Goal: Task Accomplishment & Management: Complete application form

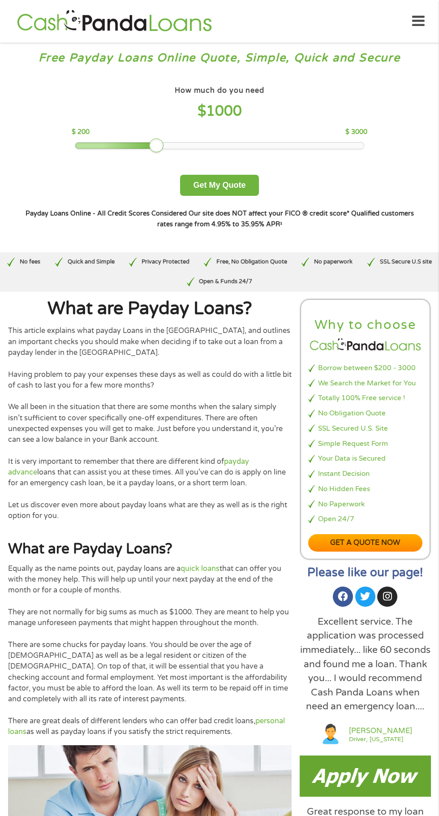
click at [364, 787] on img at bounding box center [365, 775] width 131 height 41
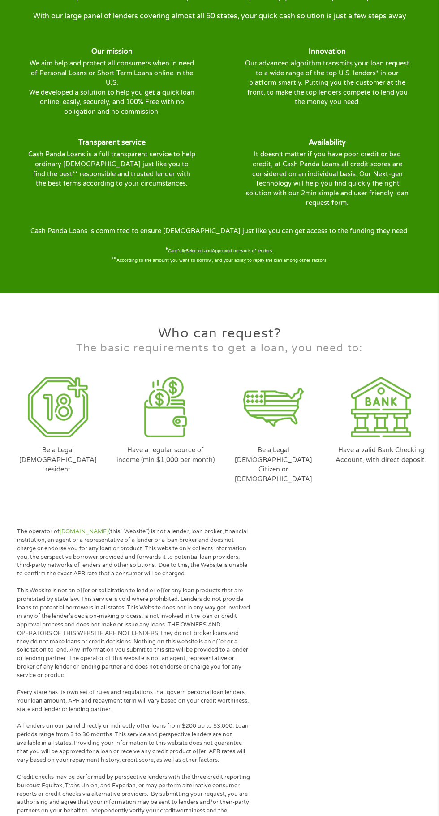
scroll to position [2358, 0]
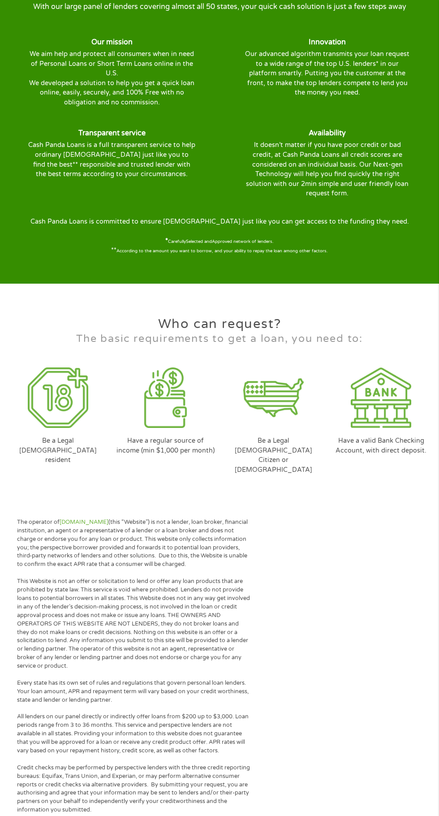
click at [57, 421] on div "Be a Legal [DEMOGRAPHIC_DATA] resident" at bounding box center [58, 426] width 108 height 127
click at [166, 416] on img at bounding box center [165, 397] width 60 height 60
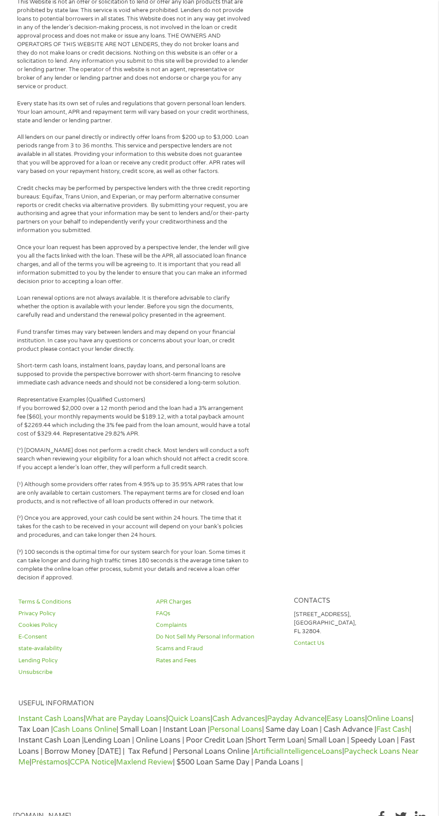
scroll to position [2942, 0]
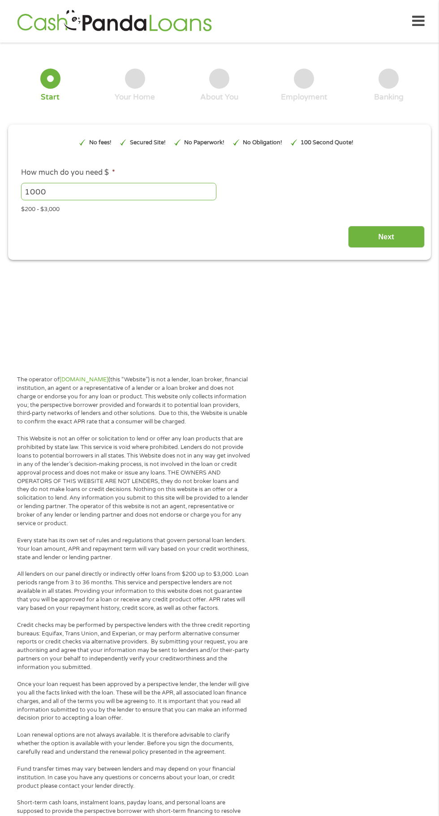
type input "EAIaIQobChMInNGu_-ycjwMVZzIIBR2nJg5eEAAYAyAAEgLG6_D_BwE"
click at [387, 247] on input "Next" at bounding box center [386, 237] width 77 height 22
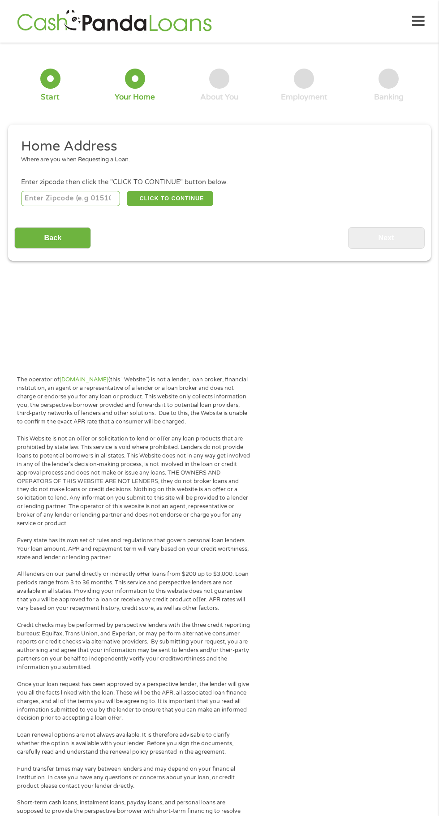
click at [61, 202] on input "number" at bounding box center [70, 198] width 99 height 15
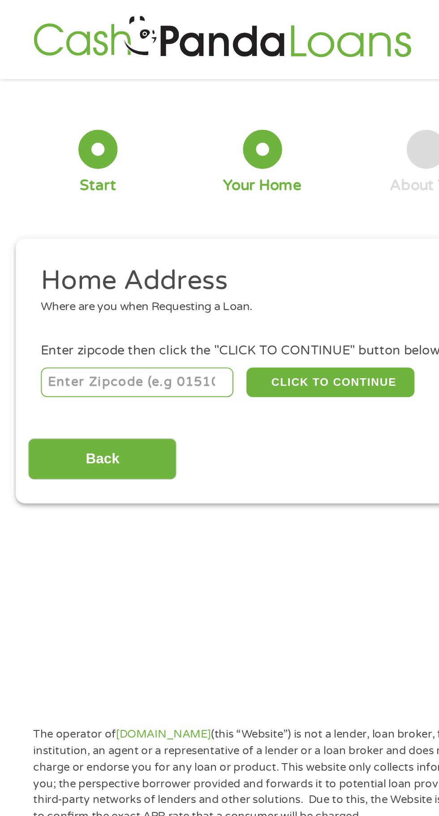
type input "35630"
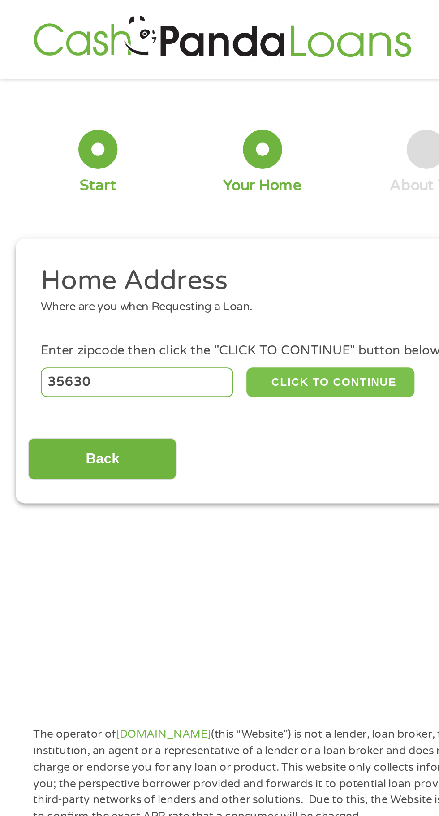
click at [166, 205] on button "CLICK TO CONTINUE" at bounding box center [170, 198] width 86 height 15
type input "35630"
type input "Florence"
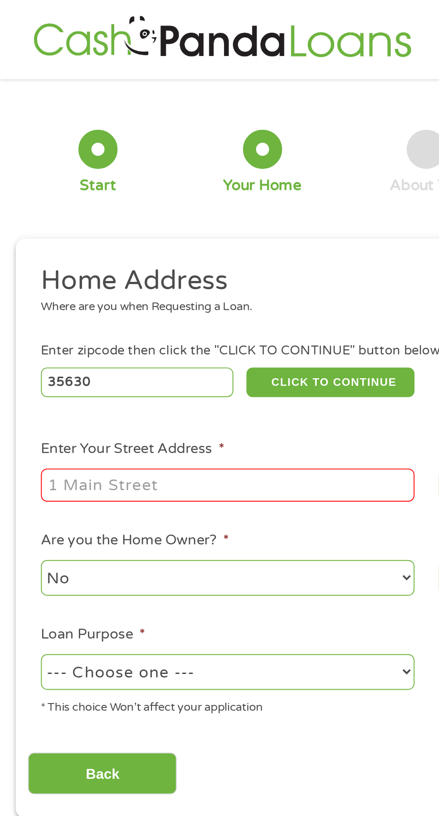
click at [114, 257] on input "Enter Your Street Address *" at bounding box center [117, 251] width 192 height 17
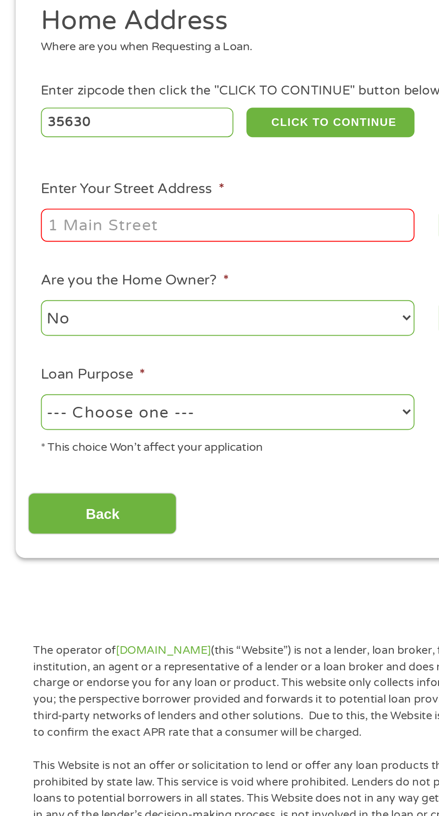
type input "11sannoner sq unit 11, florence Alabama 35630"
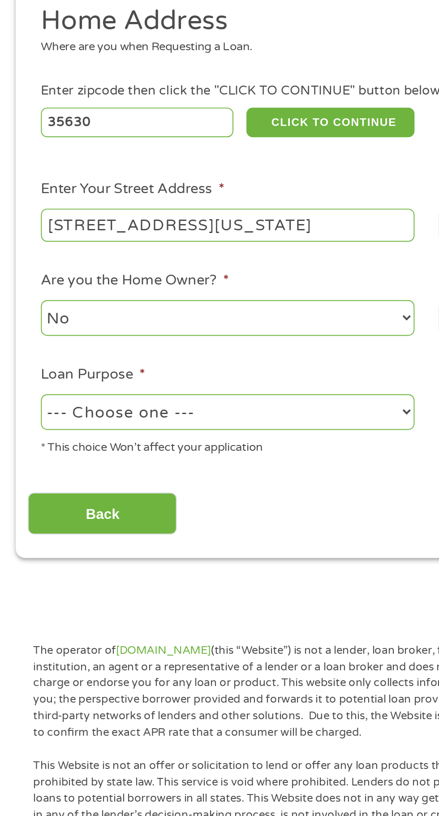
click at [75, 404] on input "Back" at bounding box center [52, 400] width 77 height 22
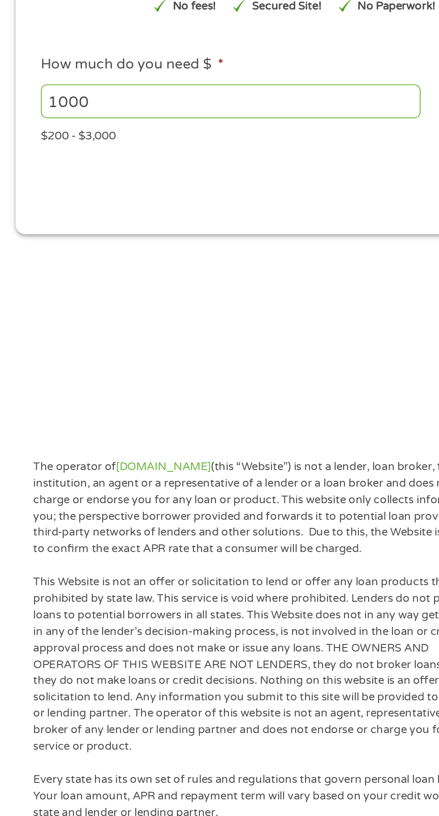
scroll to position [4, 4]
click at [163, 216] on div "Next" at bounding box center [219, 229] width 410 height 28
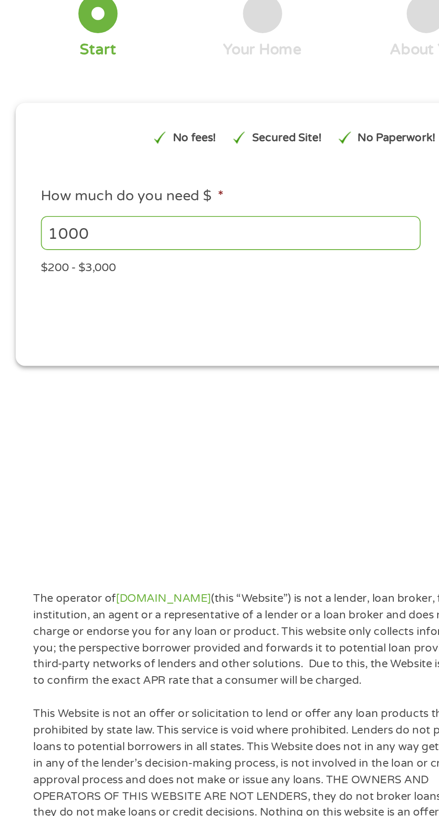
scroll to position [0, 0]
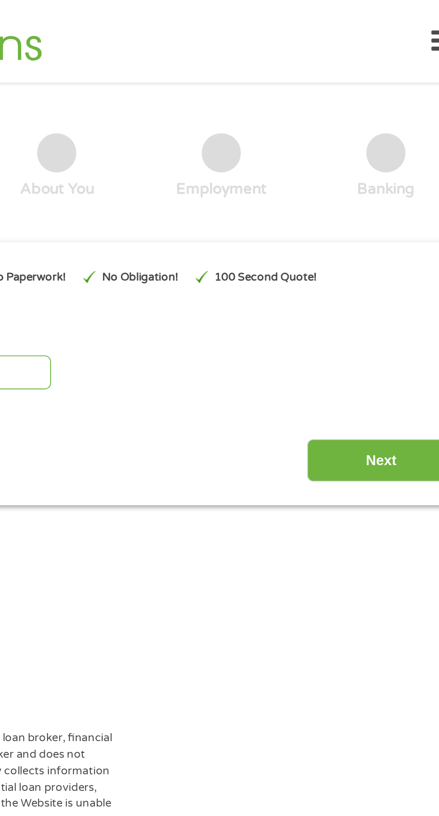
click at [380, 241] on input "Next" at bounding box center [386, 237] width 77 height 22
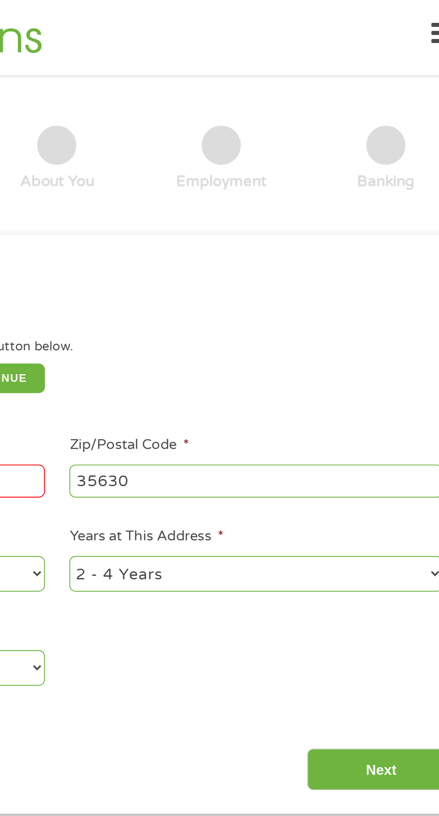
scroll to position [4, 4]
click at [376, 403] on input "Next" at bounding box center [386, 396] width 77 height 22
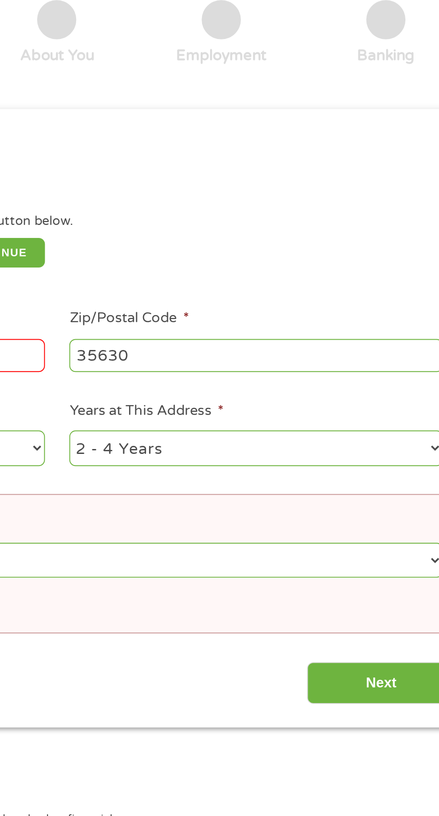
scroll to position [4, 0]
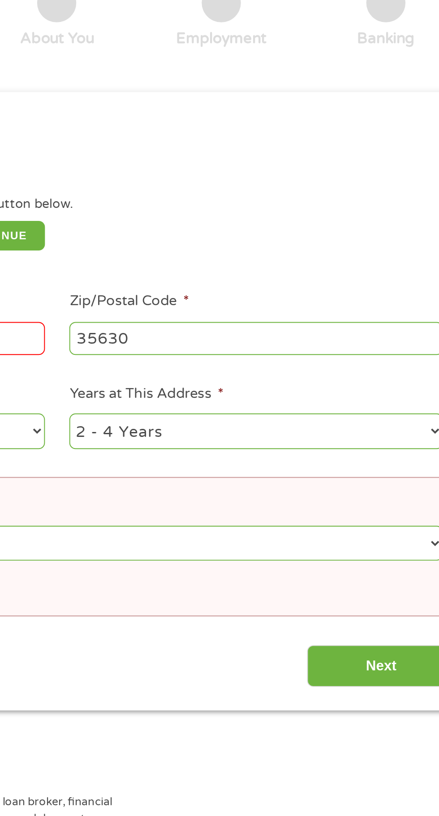
click at [380, 452] on input "Next" at bounding box center [386, 450] width 77 height 22
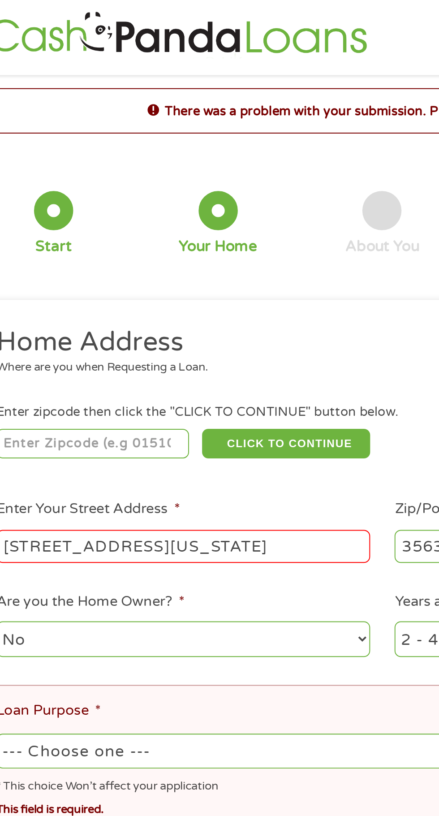
click at [212, 286] on input "11sannoner sq unit 11, florence Alabama 35630" at bounding box center [117, 280] width 192 height 17
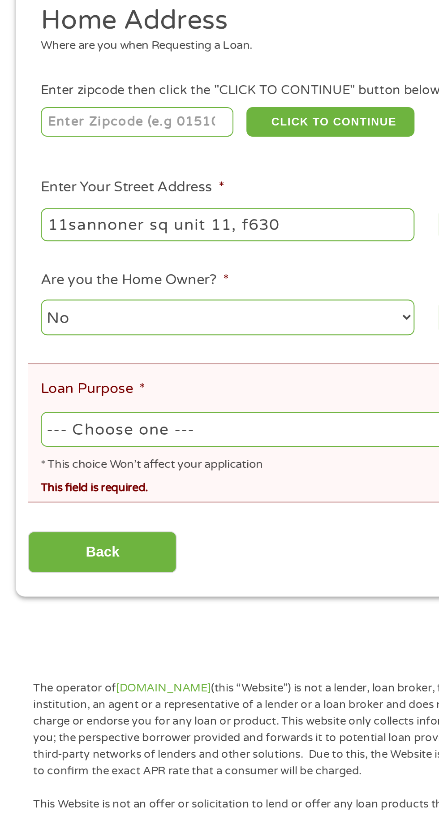
click at [145, 289] on input "11sannoner sq unit 11, f630" at bounding box center [117, 280] width 192 height 17
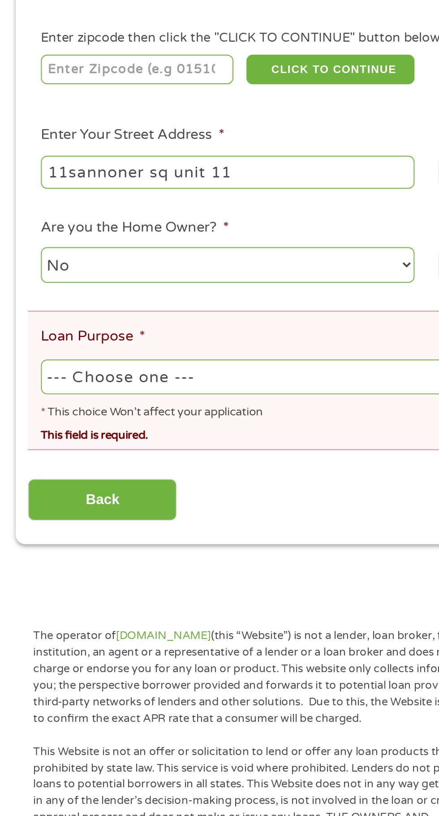
type input "11sannoner sq unit 11"
click at [167, 229] on button "CLICK TO CONTINUE" at bounding box center [170, 227] width 86 height 15
click at [69, 232] on input "number" at bounding box center [70, 227] width 99 height 15
type input "35630"
click at [110, 394] on select "--- Choose one --- Pay Bills Debt Consolidation Home Improvement Major Purchase…" at bounding box center [219, 386] width 397 height 18
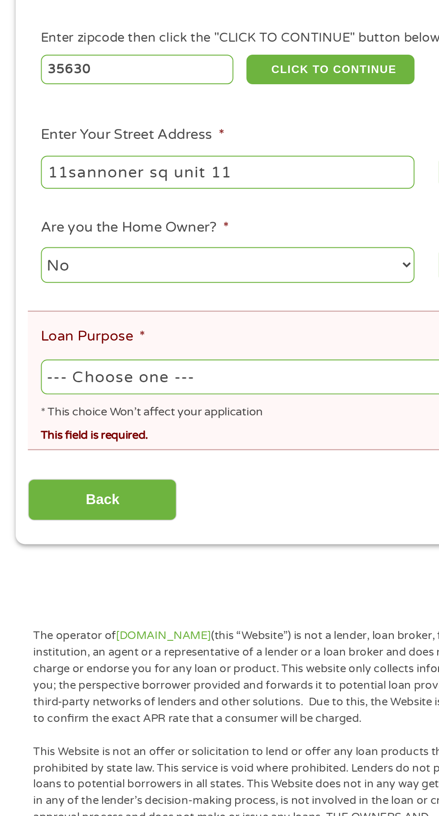
select select "other"
click at [21, 378] on select "--- Choose one --- Pay Bills Debt Consolidation Home Improvement Major Purchase…" at bounding box center [219, 386] width 397 height 18
click at [133, 393] on select "--- Choose one --- Pay Bills Debt Consolidation Home Improvement Major Purchase…" at bounding box center [219, 386] width 397 height 18
click at [21, 378] on select "--- Choose one --- Pay Bills Debt Consolidation Home Improvement Major Purchase…" at bounding box center [219, 386] width 397 height 18
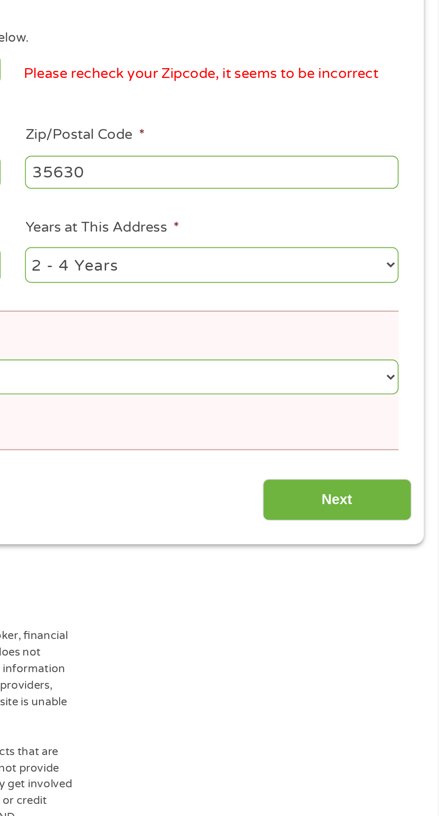
click at [376, 456] on input "Next" at bounding box center [386, 450] width 77 height 22
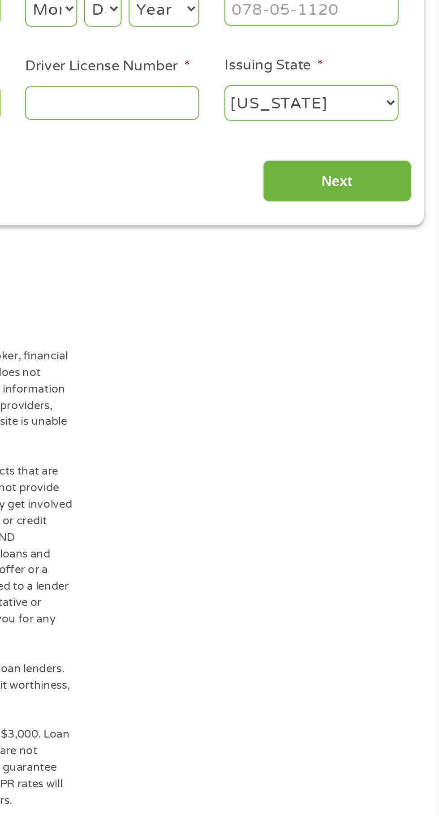
scroll to position [4, 4]
click at [372, 457] on div "The operator of Cashpandaloans.com (this “Website”) is not a lender, loan broke…" at bounding box center [219, 794] width 439 height 873
click at [272, 245] on input "Driver License Number *" at bounding box center [271, 245] width 90 height 17
type input "8117150"
click at [368, 282] on input "Next" at bounding box center [386, 286] width 77 height 22
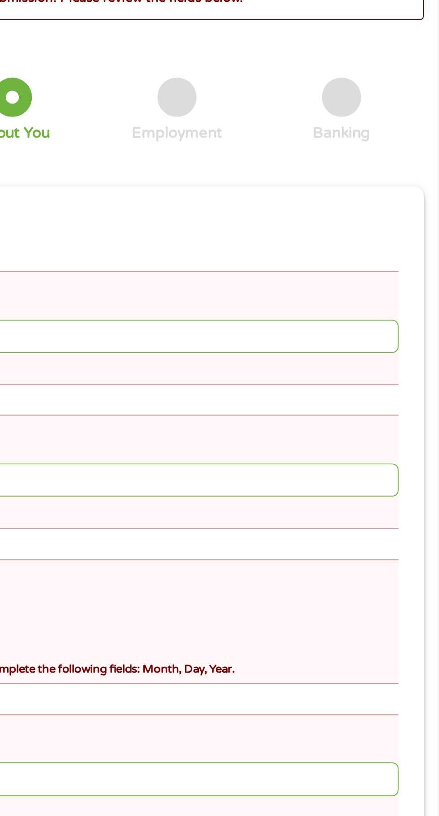
scroll to position [2, 0]
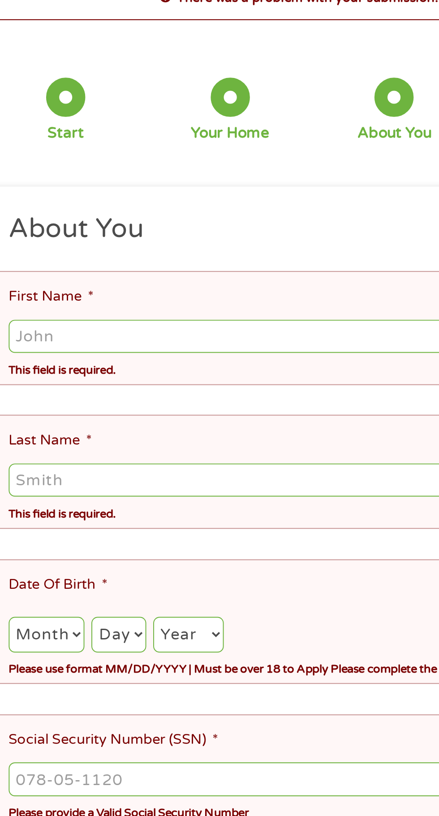
click at [48, 377] on select "Month 1 2 3 4 5 6 7 8 9 10 11 12" at bounding box center [40, 386] width 39 height 18
select select "1"
click at [21, 377] on select "Month 1 2 3 4 5 6 7 8 9 10 11 12" at bounding box center [40, 386] width 39 height 18
click at [86, 383] on select "Day 1 2 3 4 5 6 7 8 9 10 11 12 13 14 15 16 17 18 19 20 21 22 23 24 25 26 27 28 …" at bounding box center [78, 386] width 28 height 18
select select "23"
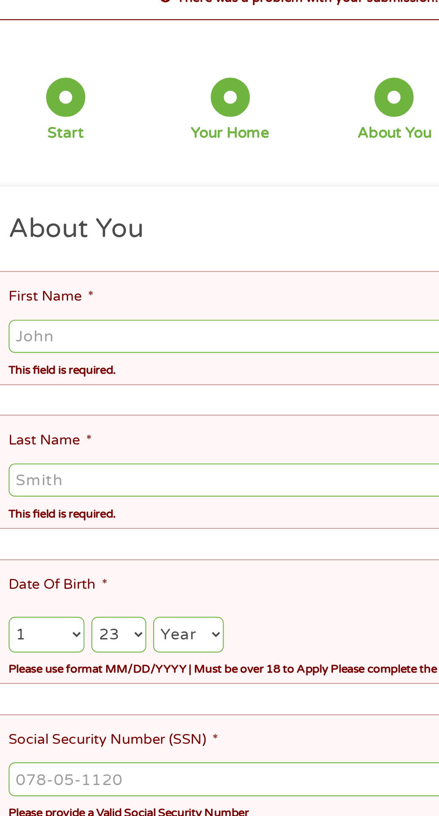
click at [64, 377] on select "Day 1 2 3 4 5 6 7 8 9 10 11 12 13 14 15 16 17 18 19 20 21 22 23 24 25 26 27 28 …" at bounding box center [78, 386] width 28 height 18
click at [121, 377] on select "Year 2007 2006 2005 2004 2003 2002 2001 2000 1999 1998 1997 1996 1995 1994 1993…" at bounding box center [113, 386] width 36 height 18
select select "1980"
click at [96, 377] on select "Year 2007 2006 2005 2004 2003 2002 2001 2000 1999 1998 1997 1996 1995 1994 1993…" at bounding box center [113, 386] width 36 height 18
click at [125, 452] on input "Social Security Number (SSN) *" at bounding box center [219, 460] width 397 height 17
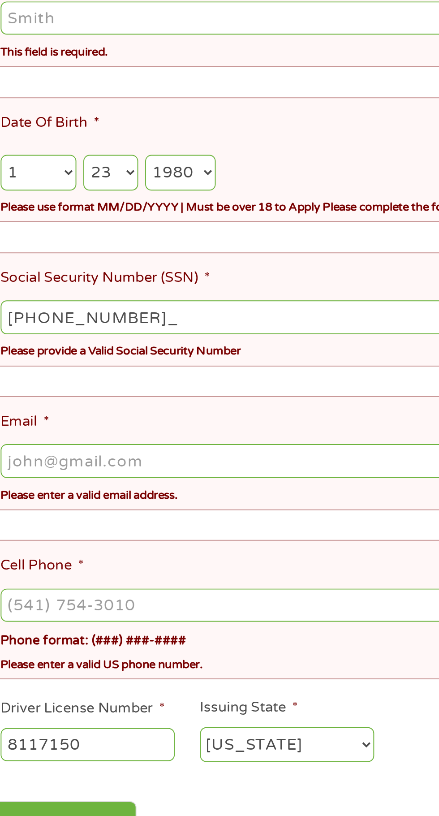
type input "418-15-6454"
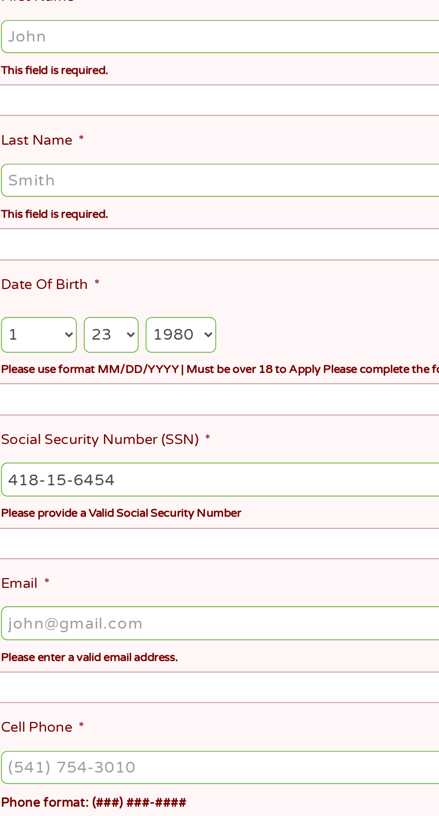
click at [116, 241] on input "First Name *" at bounding box center [219, 232] width 397 height 17
type input "Damion"
type input "McDaniel"
type input "damionmcdaniel72@gmail.com"
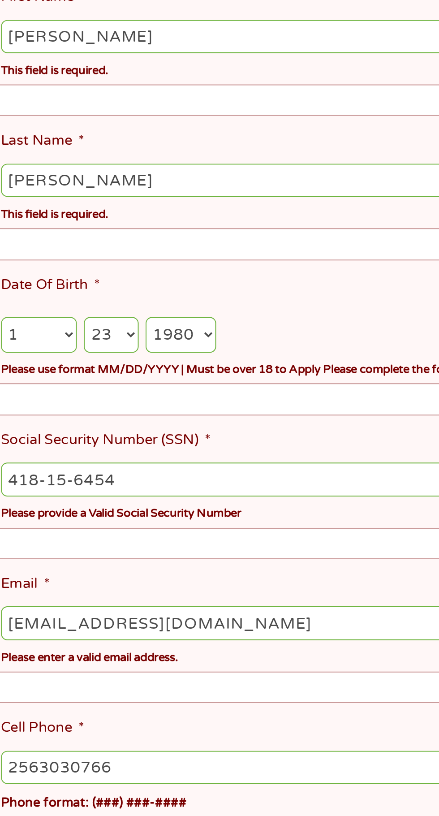
type input "(256) 303-0766"
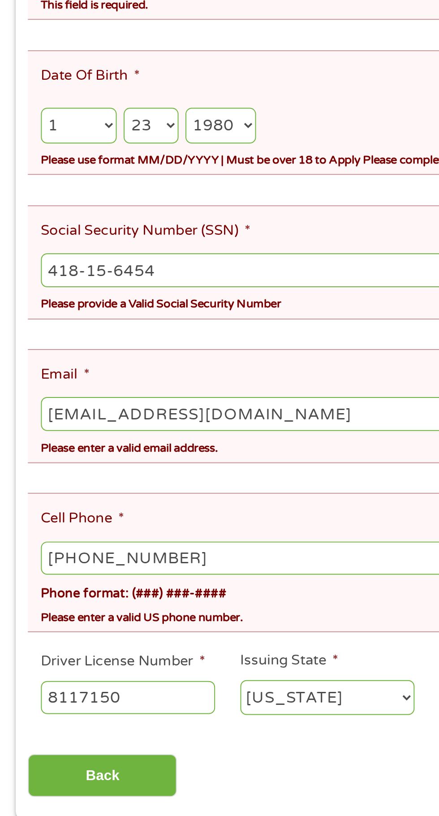
click at [77, 710] on input "Back" at bounding box center [52, 721] width 77 height 22
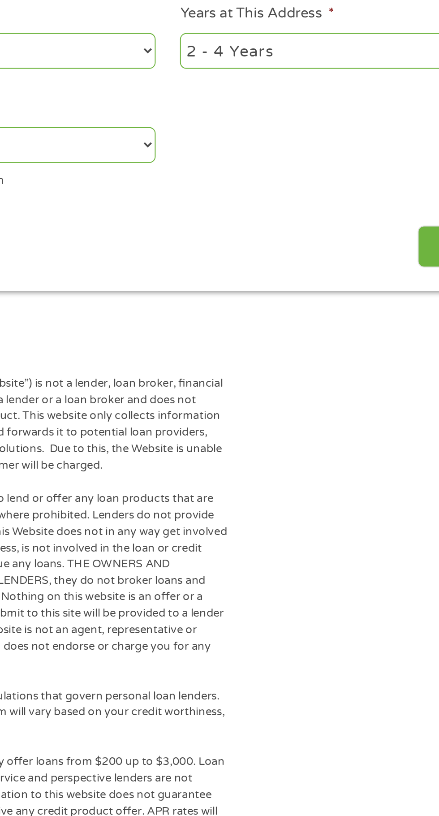
scroll to position [269, 0]
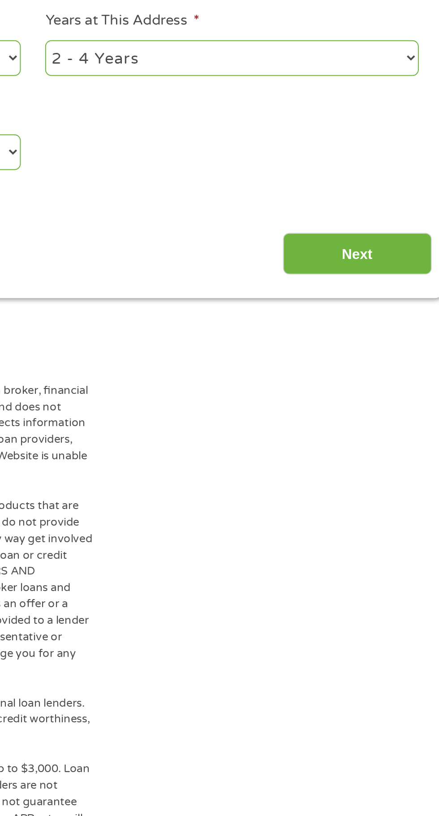
click at [383, 140] on input "Next" at bounding box center [386, 131] width 77 height 22
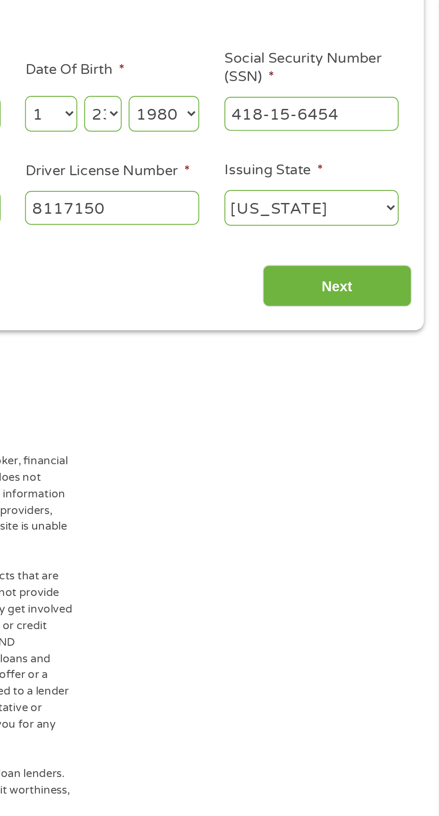
scroll to position [142, 0]
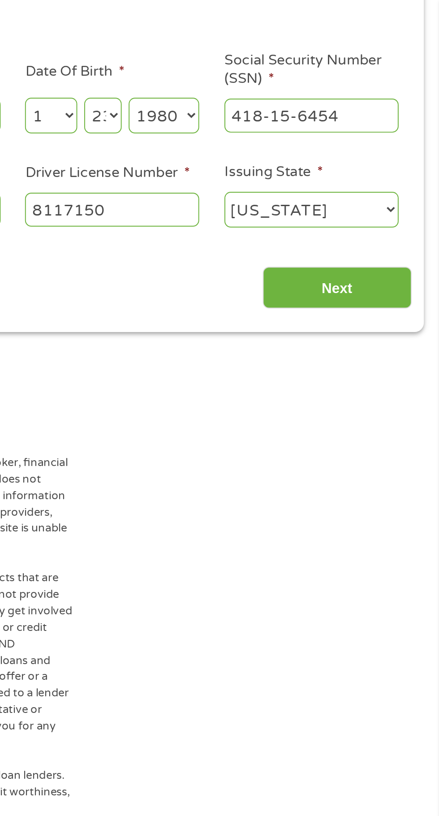
click at [377, 145] on input "Next" at bounding box center [386, 148] width 77 height 22
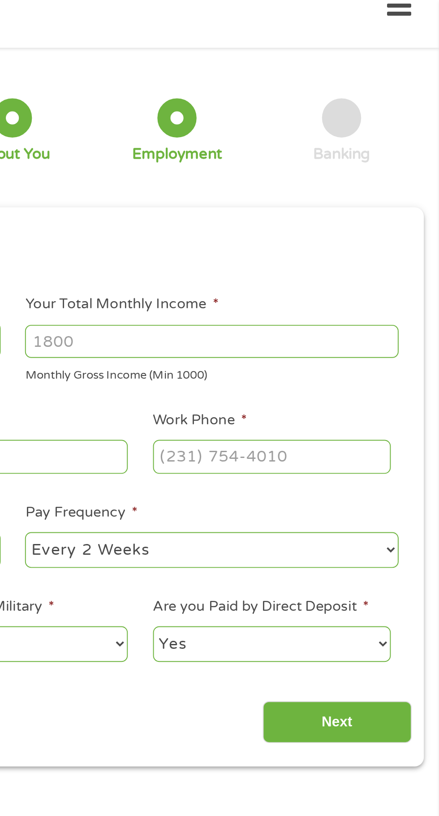
scroll to position [4, 0]
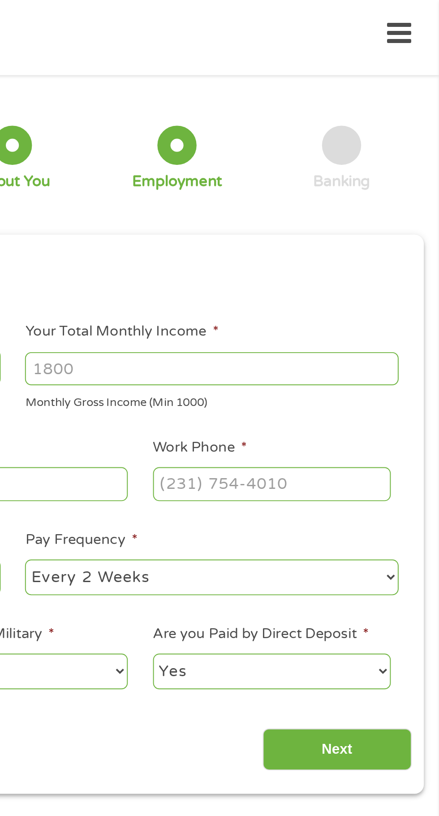
click at [378, 391] on input "Next" at bounding box center [386, 385] width 77 height 22
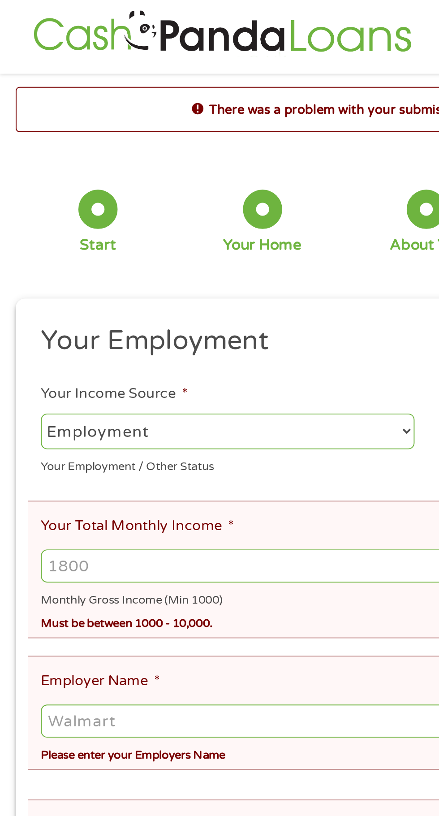
click at [104, 224] on select "--- Choose one --- Employment Self Employed Benefits" at bounding box center [117, 222] width 192 height 18
click at [21, 214] on select "--- Choose one --- Employment Self Employed Benefits" at bounding box center [117, 222] width 192 height 18
click at [108, 289] on input "Your Total Monthly Income *" at bounding box center [219, 291] width 397 height 17
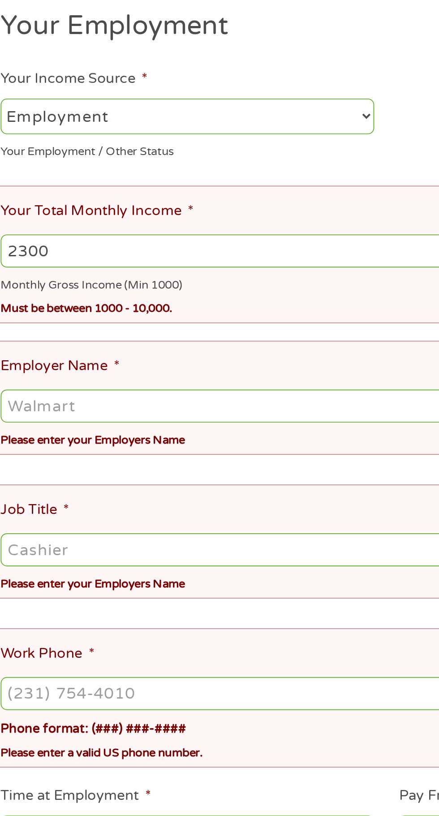
type input "2300"
click at [120, 376] on input "Employer Name *" at bounding box center [219, 371] width 397 height 17
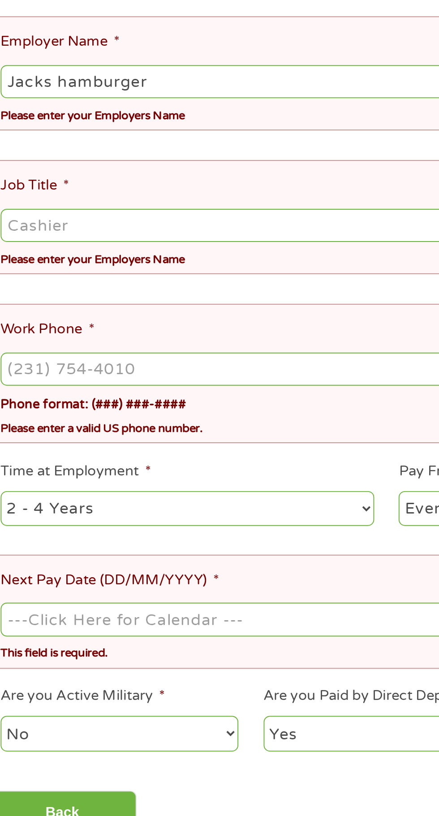
type input "Jacks hamburger"
click at [90, 443] on input "Job Title *" at bounding box center [219, 445] width 397 height 17
click at [129, 511] on input "Work Phone *" at bounding box center [219, 519] width 397 height 17
type input "(930) 263-7321"
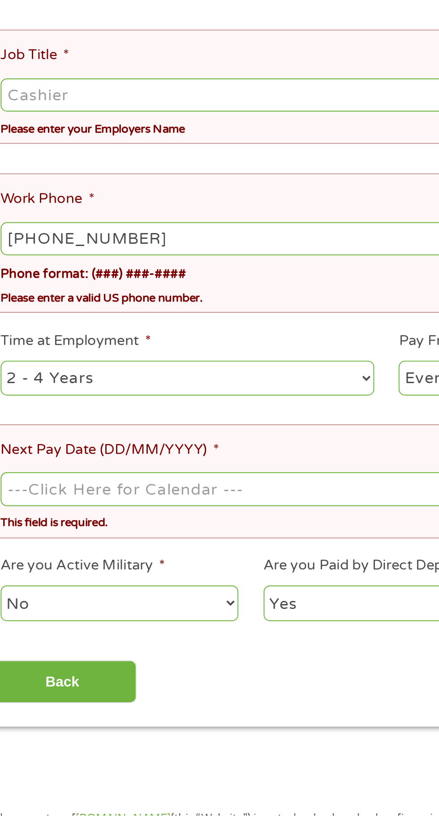
click at [132, 639] on input "Next Pay Date (DD/MM/YYYY) *" at bounding box center [219, 647] width 397 height 17
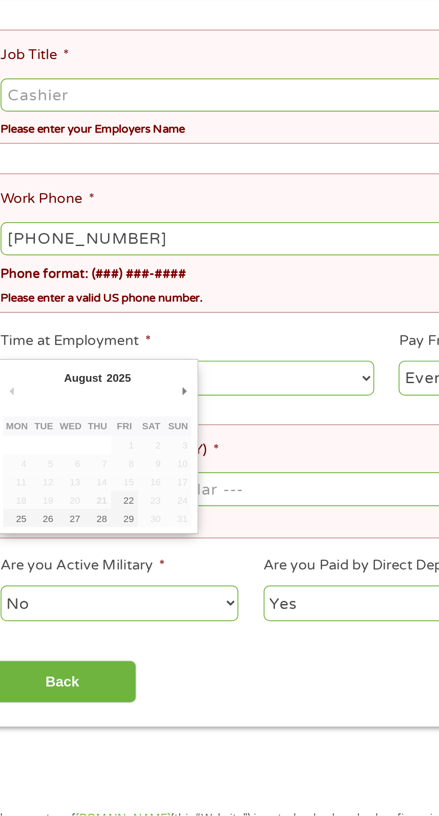
type input "22/08/2025"
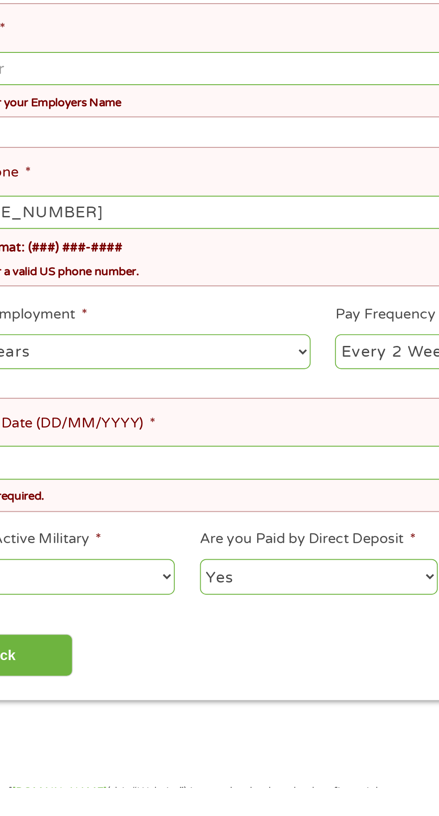
scroll to position [3, 0]
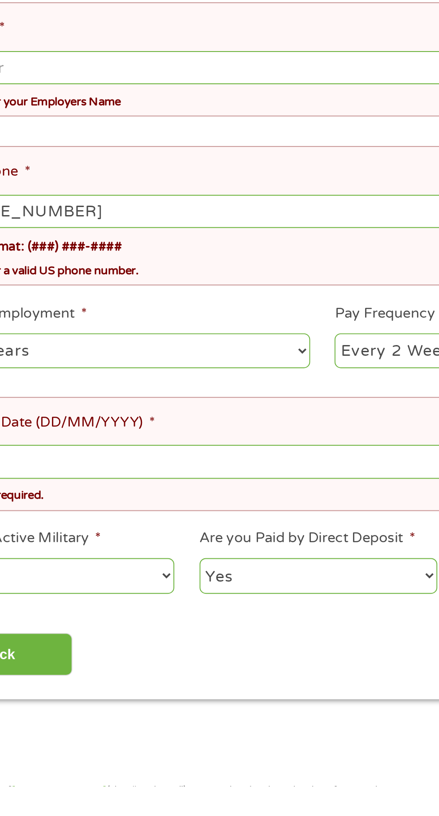
click at [244, 585] on select "--- Choose one --- Every 2 Weeks Every Week Monthly Semi-Monthly" at bounding box center [322, 592] width 192 height 18
select select "weekly"
click at [226, 583] on select "--- Choose one --- Every 2 Weeks Every Week Monthly Semi-Monthly" at bounding box center [322, 592] width 192 height 18
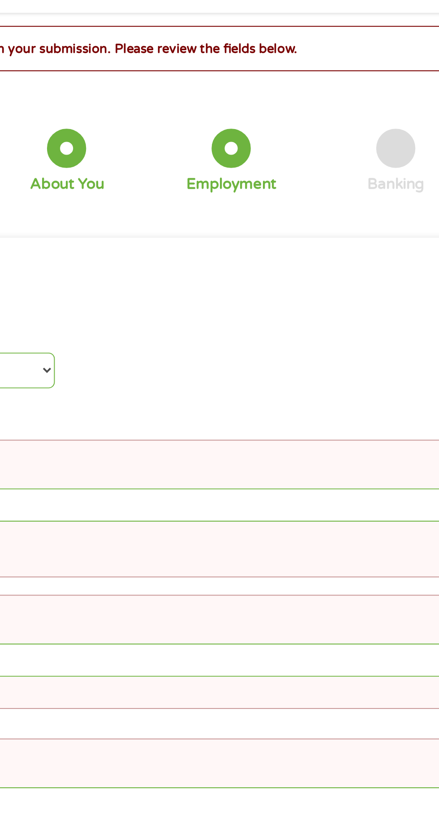
scroll to position [0, 0]
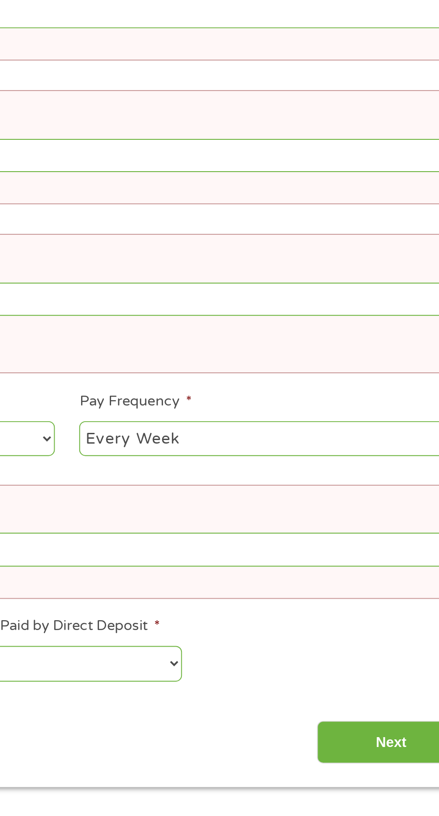
click at [388, 742] on input "Next" at bounding box center [386, 751] width 77 height 22
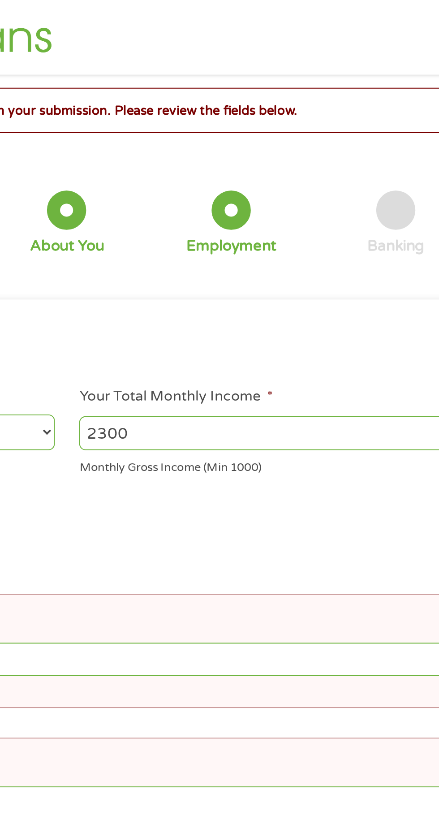
scroll to position [4, 0]
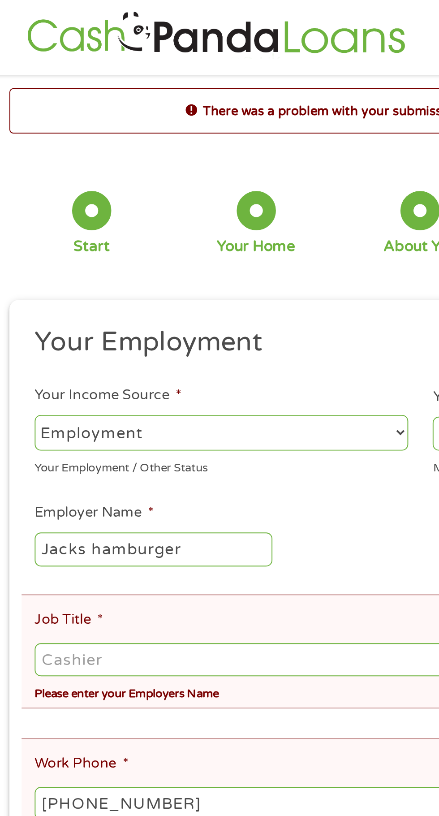
click at [137, 229] on select "--- Choose one --- Employment Self Employed Benefits" at bounding box center [117, 222] width 192 height 18
click at [21, 214] on select "--- Choose one --- Employment Self Employed Benefits" at bounding box center [117, 222] width 192 height 18
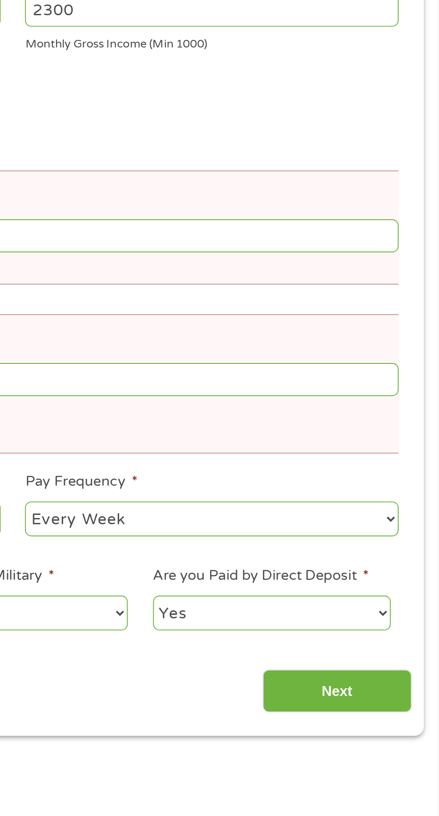
click at [392, 573] on input "Next" at bounding box center [386, 573] width 77 height 22
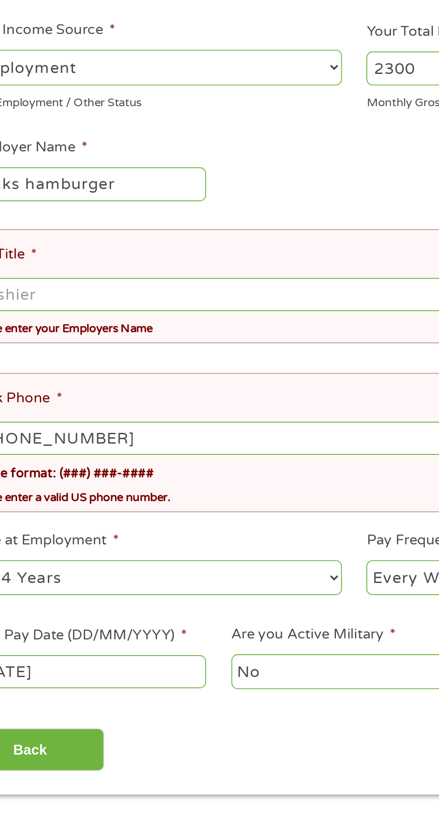
click at [186, 525] on select "No Yes" at bounding box center [217, 533] width 122 height 18
click at [156, 524] on select "No Yes" at bounding box center [217, 533] width 122 height 18
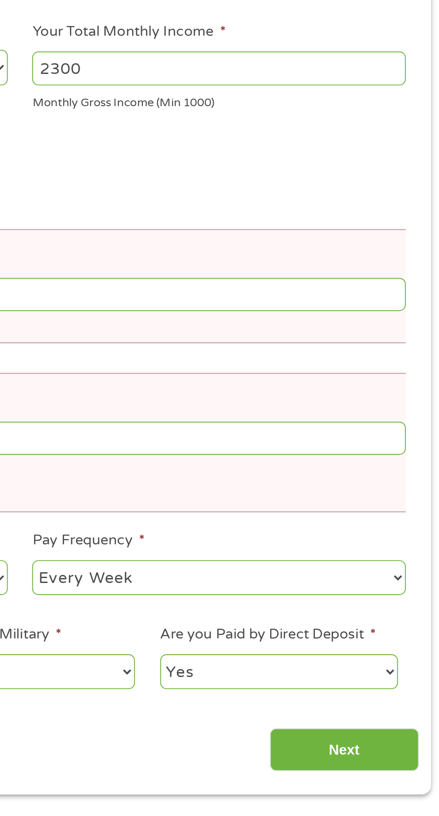
click at [405, 568] on input "Next" at bounding box center [386, 573] width 77 height 22
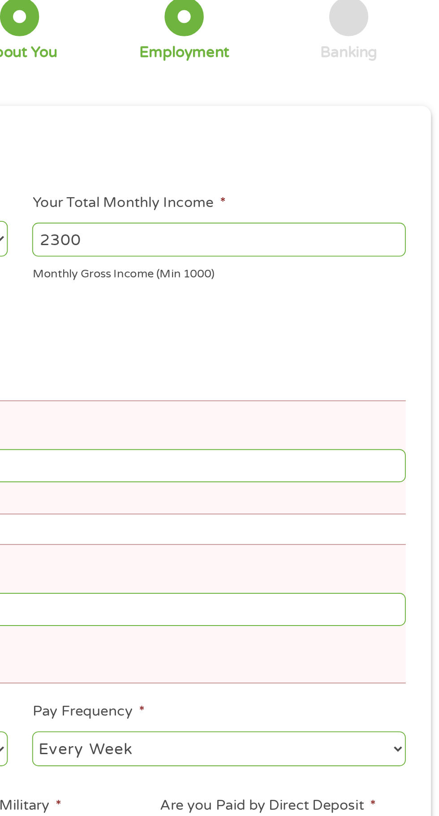
scroll to position [4, 4]
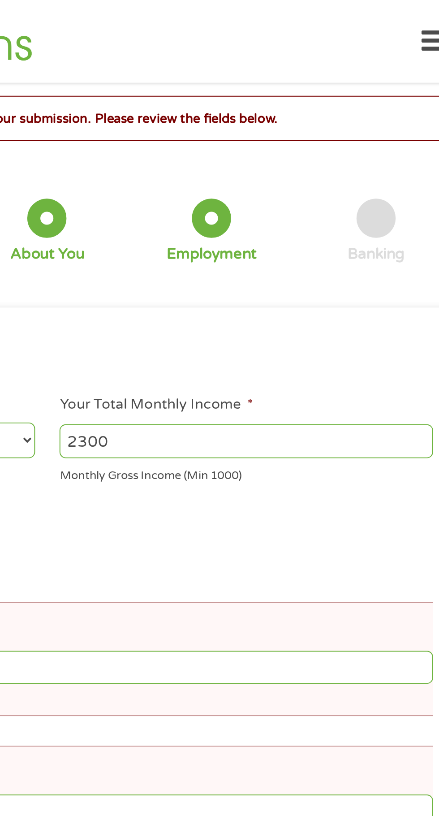
click at [393, 121] on div at bounding box center [388, 112] width 20 height 20
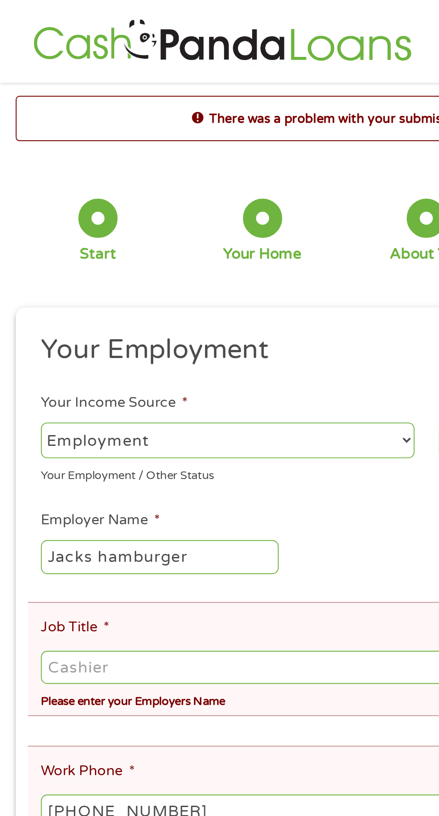
click at [131, 228] on select "--- Choose one --- Employment Self Employed Benefits" at bounding box center [117, 226] width 192 height 18
click at [21, 218] on select "--- Choose one --- Employment Self Employed Benefits" at bounding box center [117, 226] width 192 height 18
click at [110, 348] on input "Job Title *" at bounding box center [219, 343] width 397 height 17
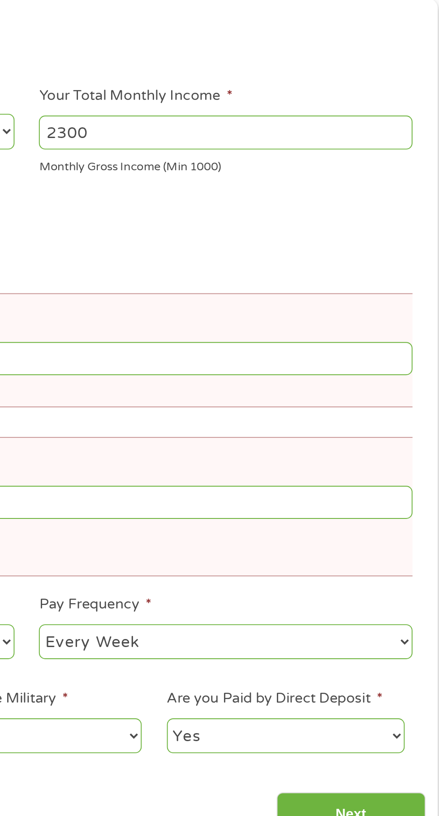
scroll to position [0, 0]
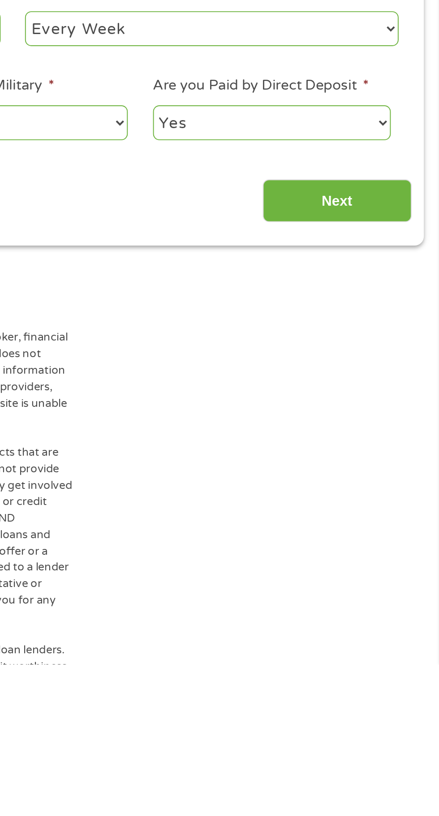
type input "Laborer"
click at [392, 566] on input "Next" at bounding box center [386, 577] width 77 height 22
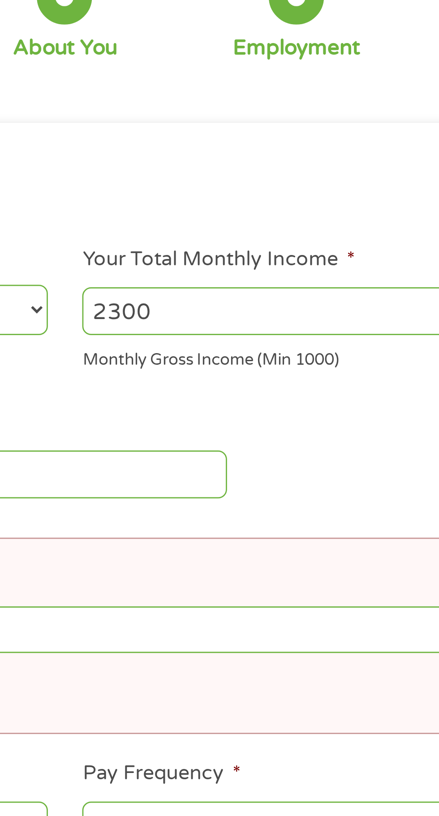
scroll to position [4, 0]
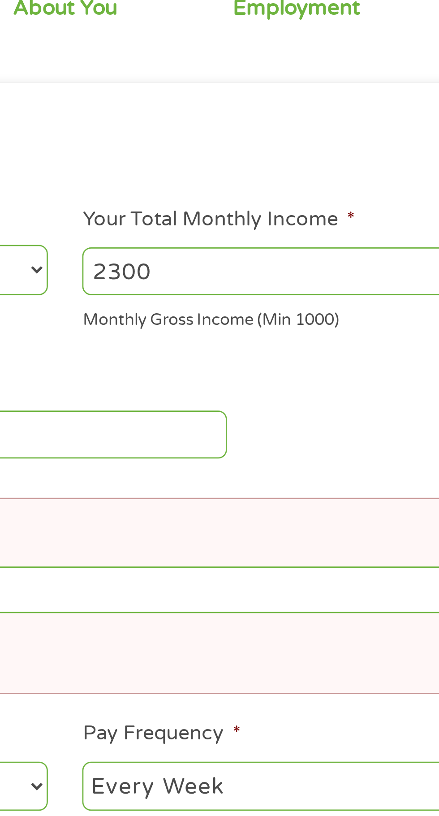
click at [280, 406] on select "--- Choose one --- Every 2 Weeks Every Week Monthly Semi-Monthly" at bounding box center [322, 411] width 192 height 18
click at [226, 403] on select "--- Choose one --- Every 2 Weeks Every Week Monthly Semi-Monthly" at bounding box center [322, 411] width 192 height 18
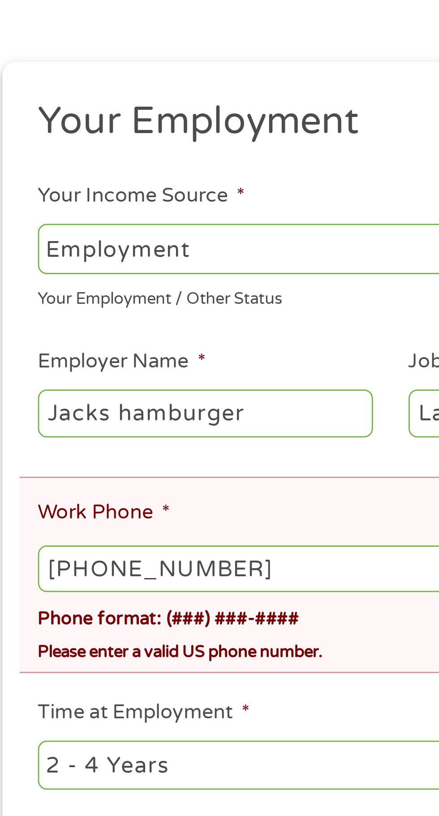
click at [49, 340] on input "(930) 263-7321" at bounding box center [219, 339] width 397 height 17
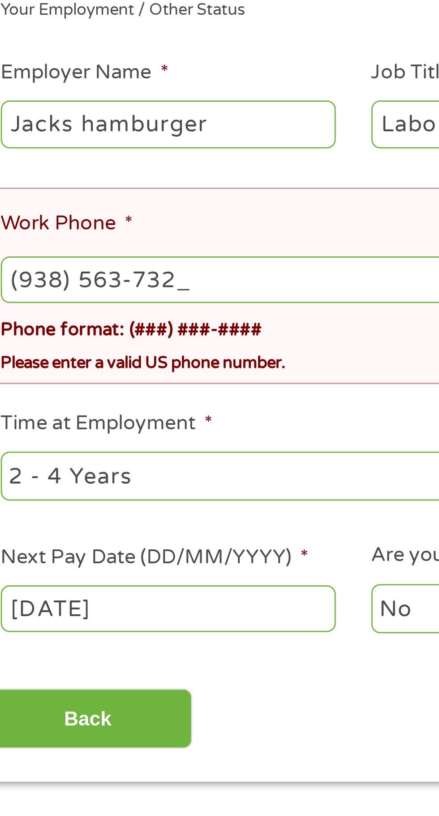
type input "(938) 563-7321"
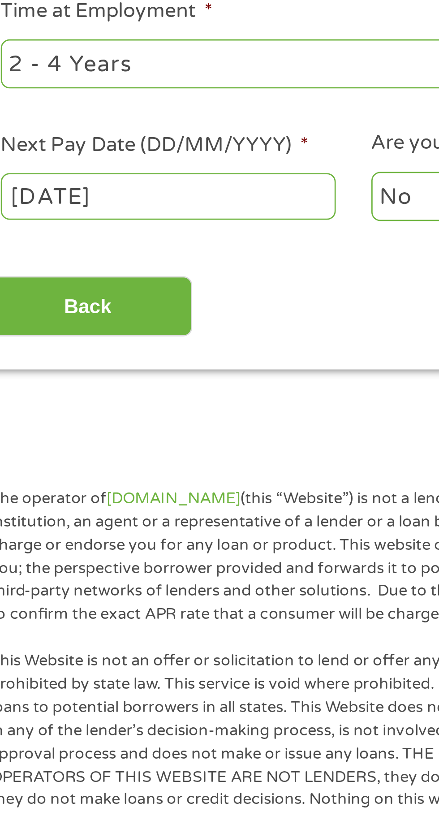
click at [86, 482] on div "Your Employment Your Income Source * --- Choose one --- Employment Self Employe…" at bounding box center [219, 338] width 410 height 343
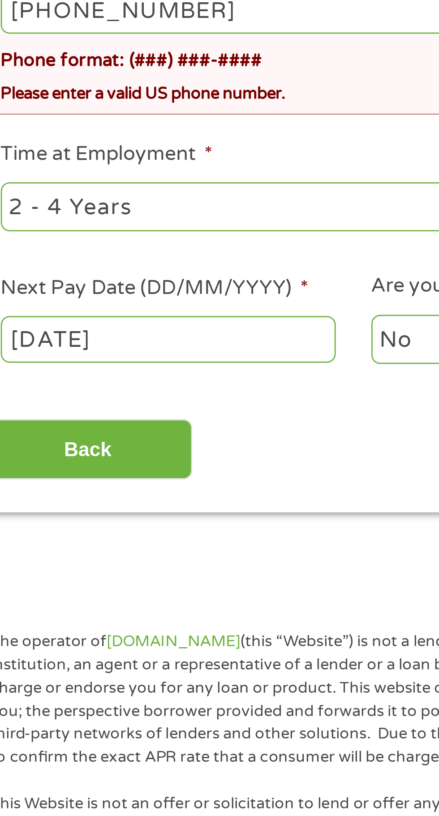
click at [104, 395] on li "Time at Employment * --- Choose one --- 1 Year or less 1 - 2 Years 2 - 4 Years …" at bounding box center [116, 403] width 205 height 35
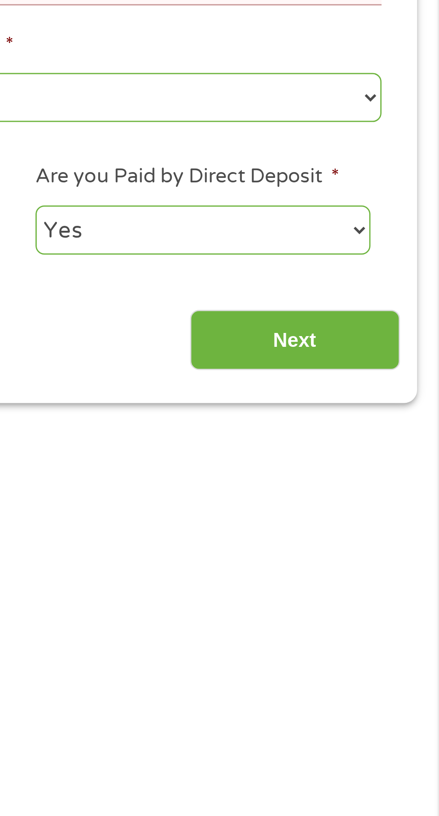
scroll to position [18, 0]
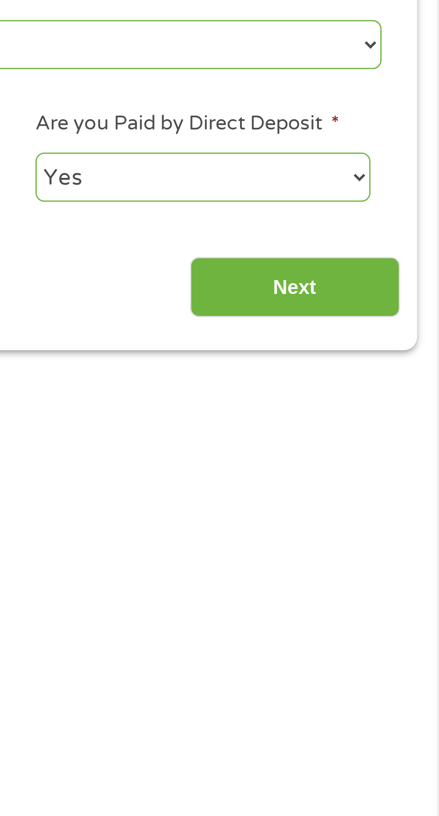
click at [391, 481] on input "Next" at bounding box center [386, 485] width 77 height 22
click at [389, 491] on input "Next" at bounding box center [386, 485] width 77 height 22
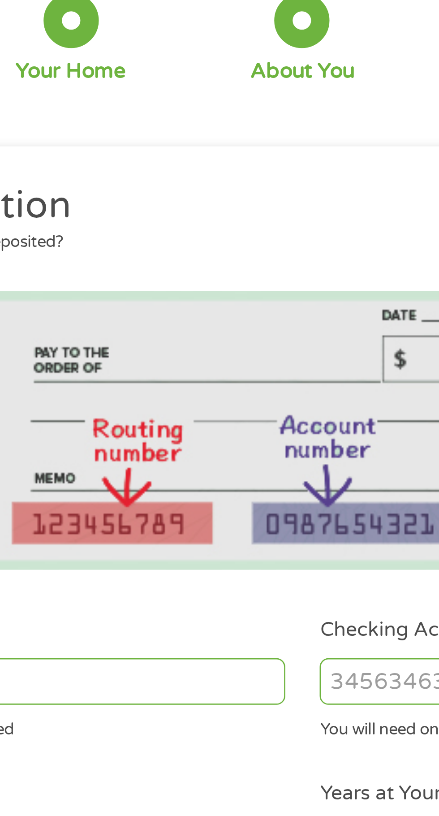
scroll to position [4, 0]
